Goal: Task Accomplishment & Management: Use online tool/utility

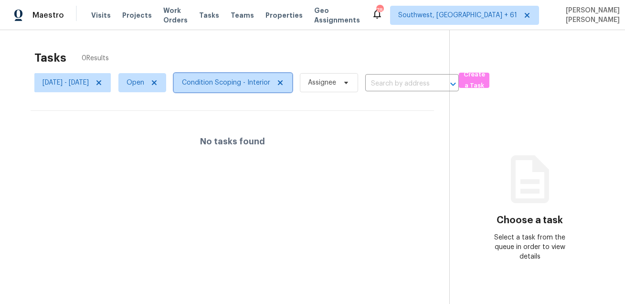
click at [248, 76] on span "Condition Scoping - Interior" at bounding box center [233, 82] width 118 height 19
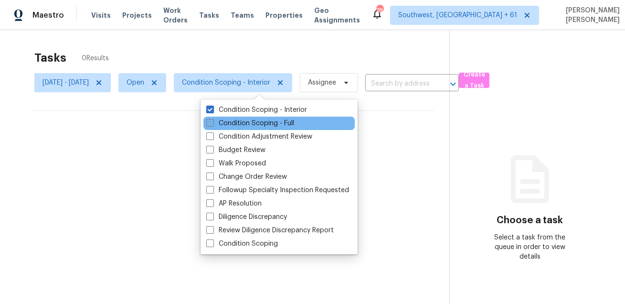
click at [237, 122] on label "Condition Scoping - Full" at bounding box center [250, 123] width 88 height 10
click at [212, 122] on input "Condition Scoping - Full" at bounding box center [209, 121] width 6 height 6
checkbox input "true"
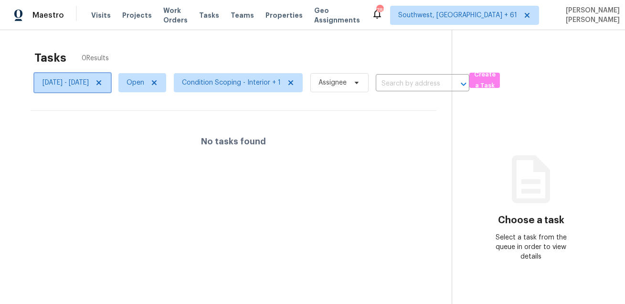
click at [103, 83] on icon at bounding box center [99, 83] width 8 height 8
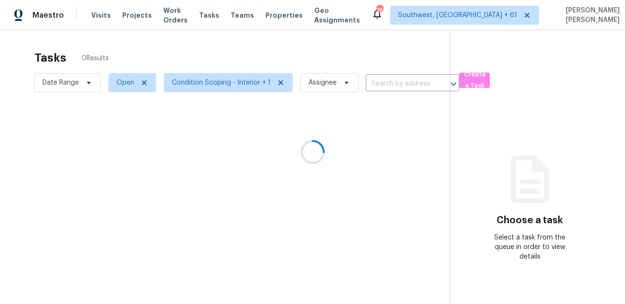
click at [183, 63] on div at bounding box center [312, 152] width 625 height 304
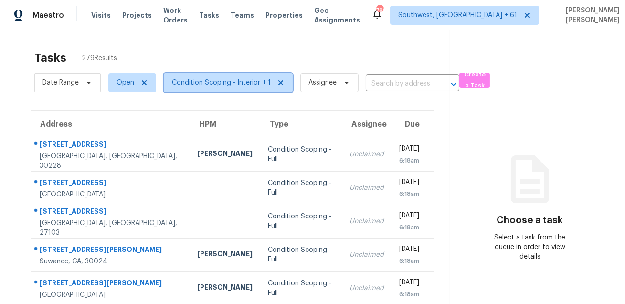
click at [179, 84] on span "Condition Scoping - Interior + 1" at bounding box center [221, 83] width 99 height 10
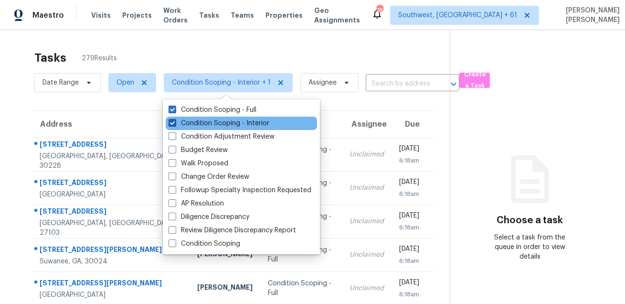
click at [184, 121] on label "Condition Scoping - Interior" at bounding box center [218, 123] width 101 height 10
click at [175, 121] on input "Condition Scoping - Interior" at bounding box center [171, 121] width 6 height 6
checkbox input "false"
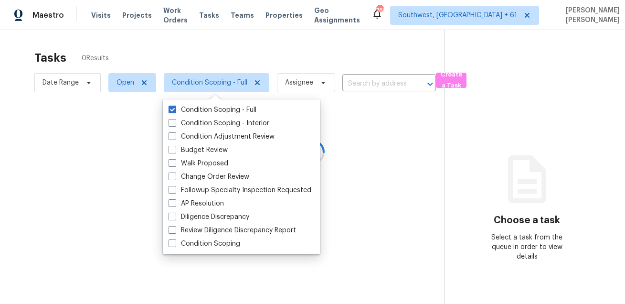
click at [218, 58] on div at bounding box center [312, 152] width 625 height 304
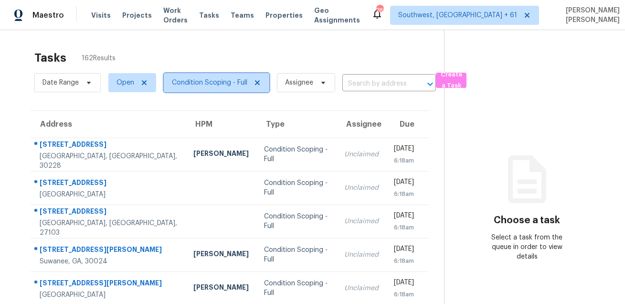
click at [208, 74] on span "Condition Scoping - Full" at bounding box center [216, 82] width 105 height 19
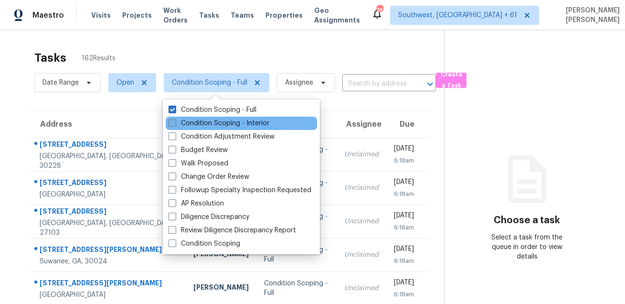
click at [201, 123] on label "Condition Scoping - Interior" at bounding box center [218, 123] width 101 height 10
click at [175, 123] on input "Condition Scoping - Interior" at bounding box center [171, 121] width 6 height 6
checkbox input "true"
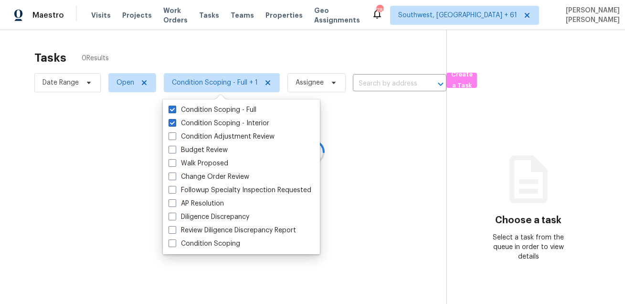
click at [251, 62] on div at bounding box center [312, 152] width 625 height 304
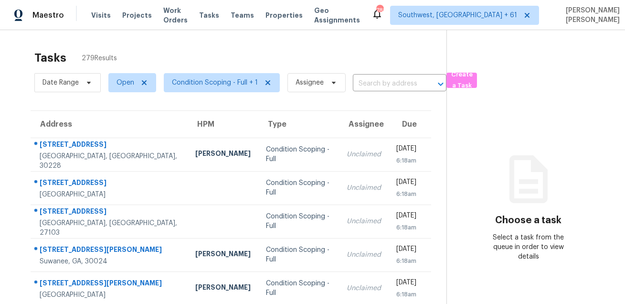
click at [251, 62] on div "Tasks 279 Results" at bounding box center [240, 57] width 412 height 25
click at [277, 53] on div "Tasks 279 Results" at bounding box center [240, 57] width 412 height 25
click at [123, 84] on span "Open" at bounding box center [125, 83] width 18 height 10
click at [131, 138] on label "Blocked" at bounding box center [133, 137] width 38 height 10
click at [120, 138] on input "Blocked" at bounding box center [117, 135] width 6 height 6
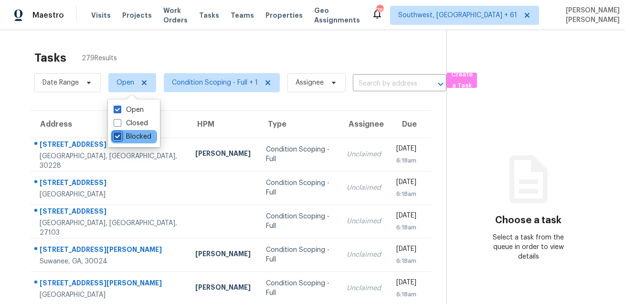
checkbox input "true"
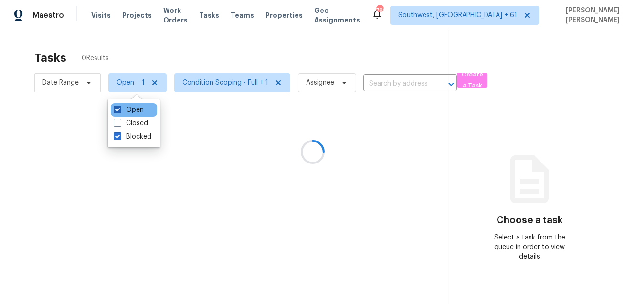
click at [126, 112] on label "Open" at bounding box center [129, 110] width 30 height 10
click at [120, 111] on input "Open" at bounding box center [117, 108] width 6 height 6
checkbox input "false"
click at [199, 55] on div at bounding box center [312, 152] width 625 height 304
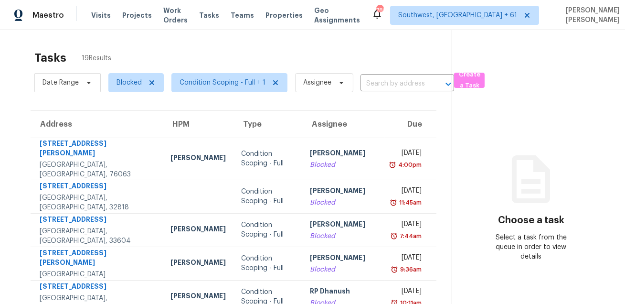
click at [237, 38] on div "Tasks 19 Results Date Range Blocked Condition Scoping - Full + 1 Assignee ​ Cre…" at bounding box center [312, 272] width 625 height 484
click at [291, 38] on div "Tasks 19 Results Date Range Blocked Condition Scoping - Full + 1 Assignee ​ Cre…" at bounding box center [312, 272] width 625 height 484
